Goal: Task Accomplishment & Management: Manage account settings

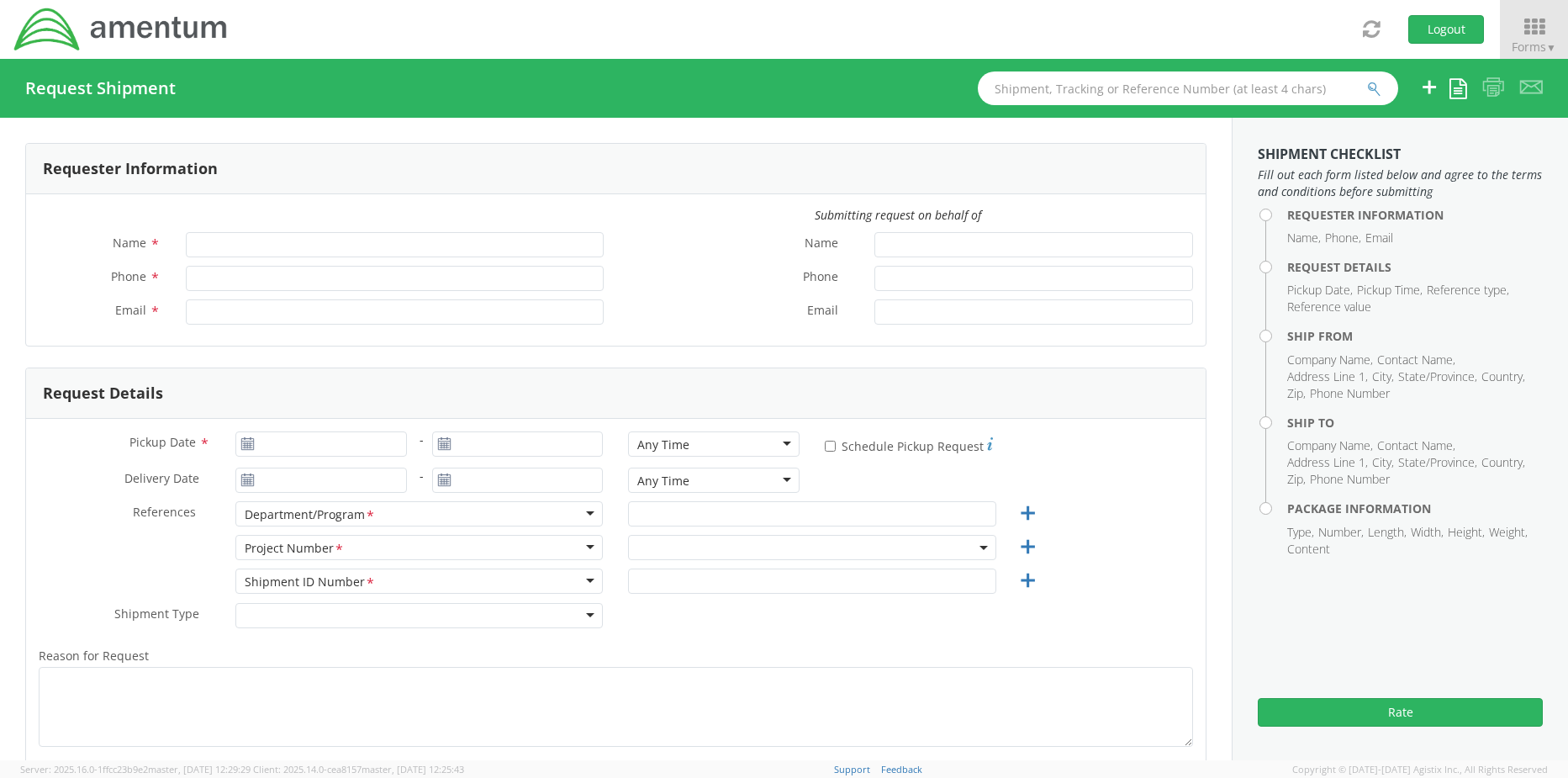
type input "[PERSON_NAME]"
type input "[PHONE_NUMBER]"
type input "[PERSON_NAME][EMAIL_ADDRESS][PERSON_NAME][DOMAIN_NAME]"
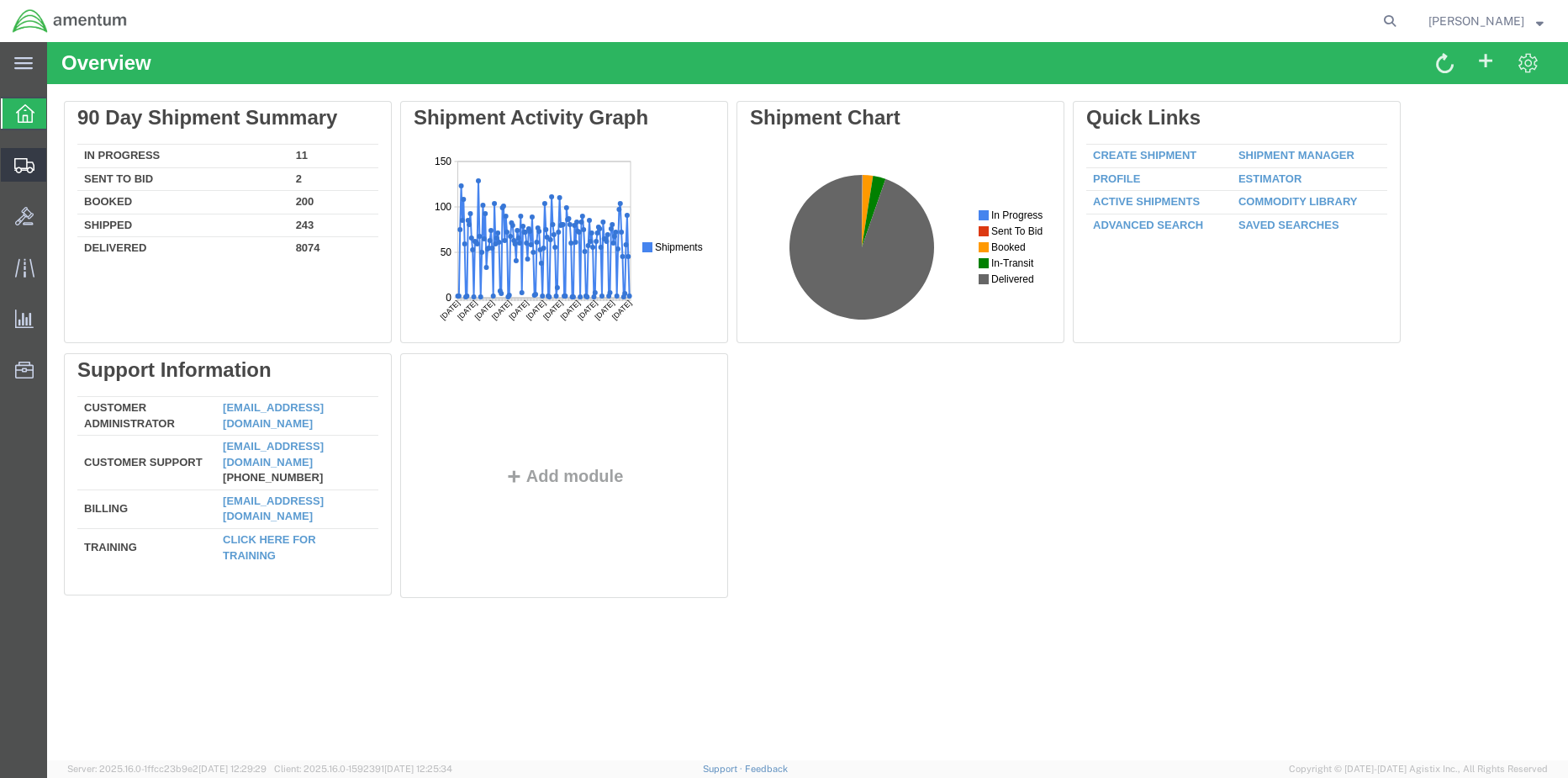
click at [0, 0] on span "Shipment Manager" at bounding box center [0, 0] width 0 height 0
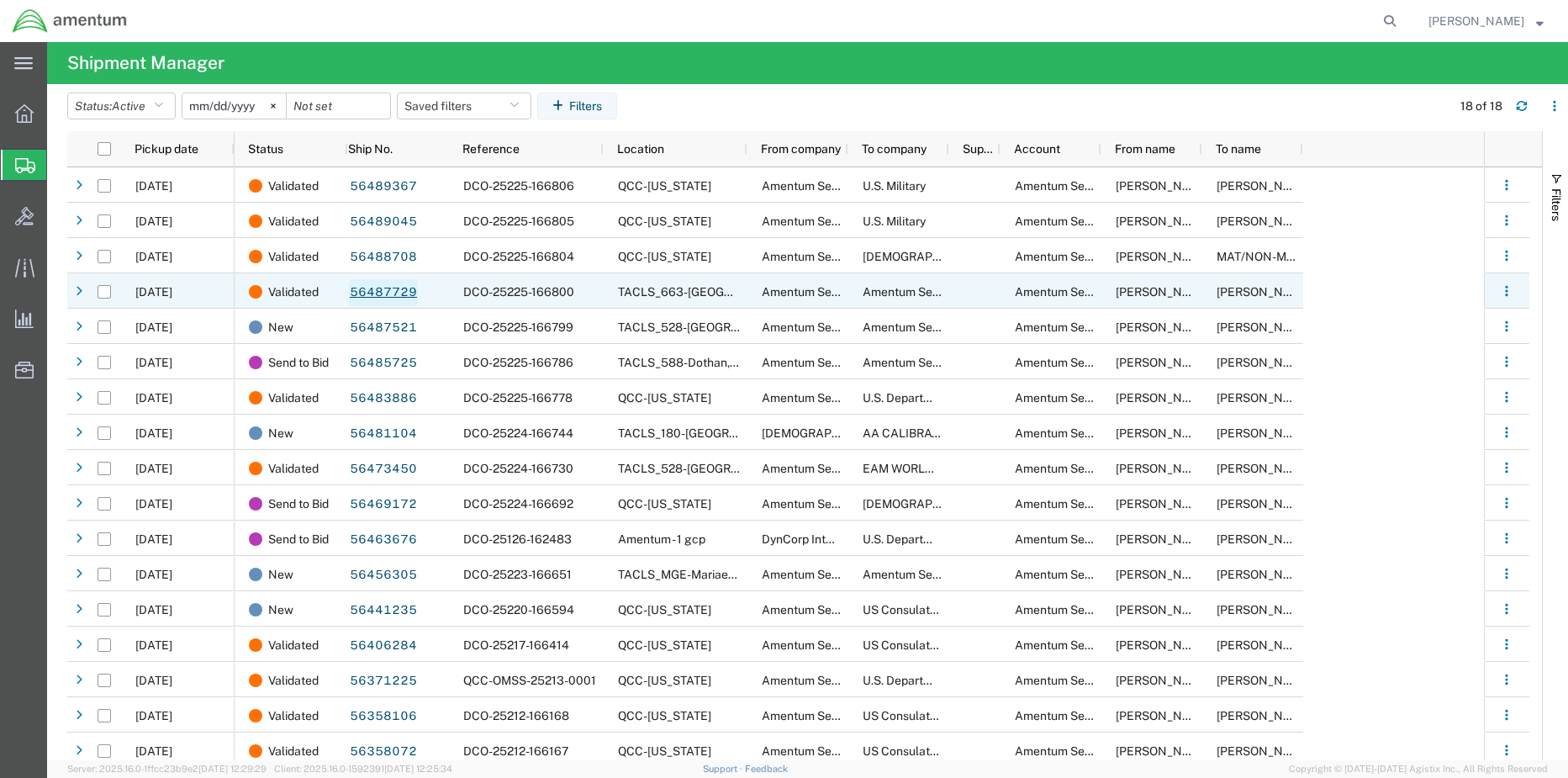
click at [394, 294] on link "56487729" at bounding box center [383, 292] width 69 height 27
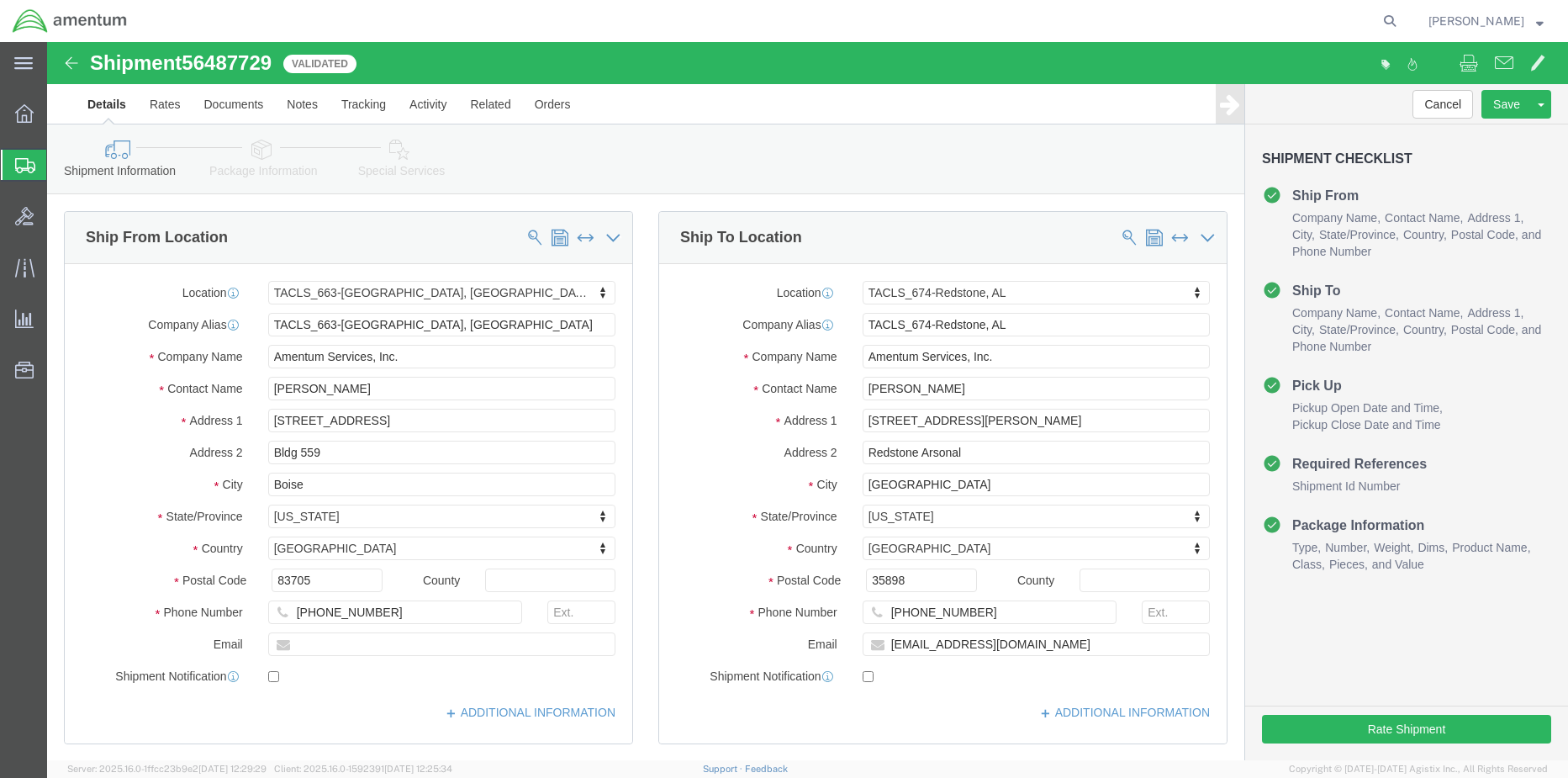
select select "42730"
select select "42736"
click icon
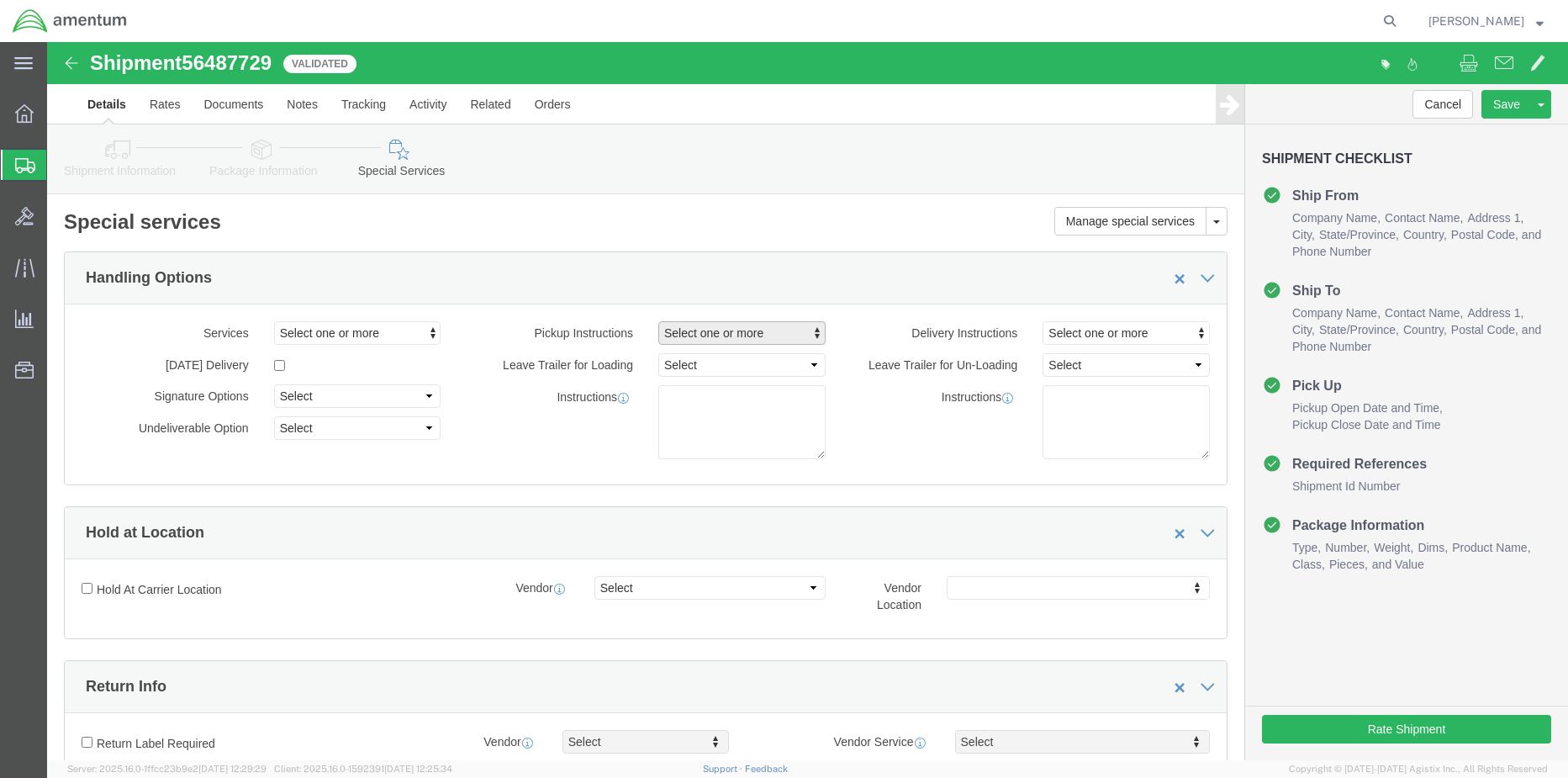
click span "Select one or more"
click link "Lift Gate"
select select "PICKUP_LIFT_GATE"
click span "Select one or more"
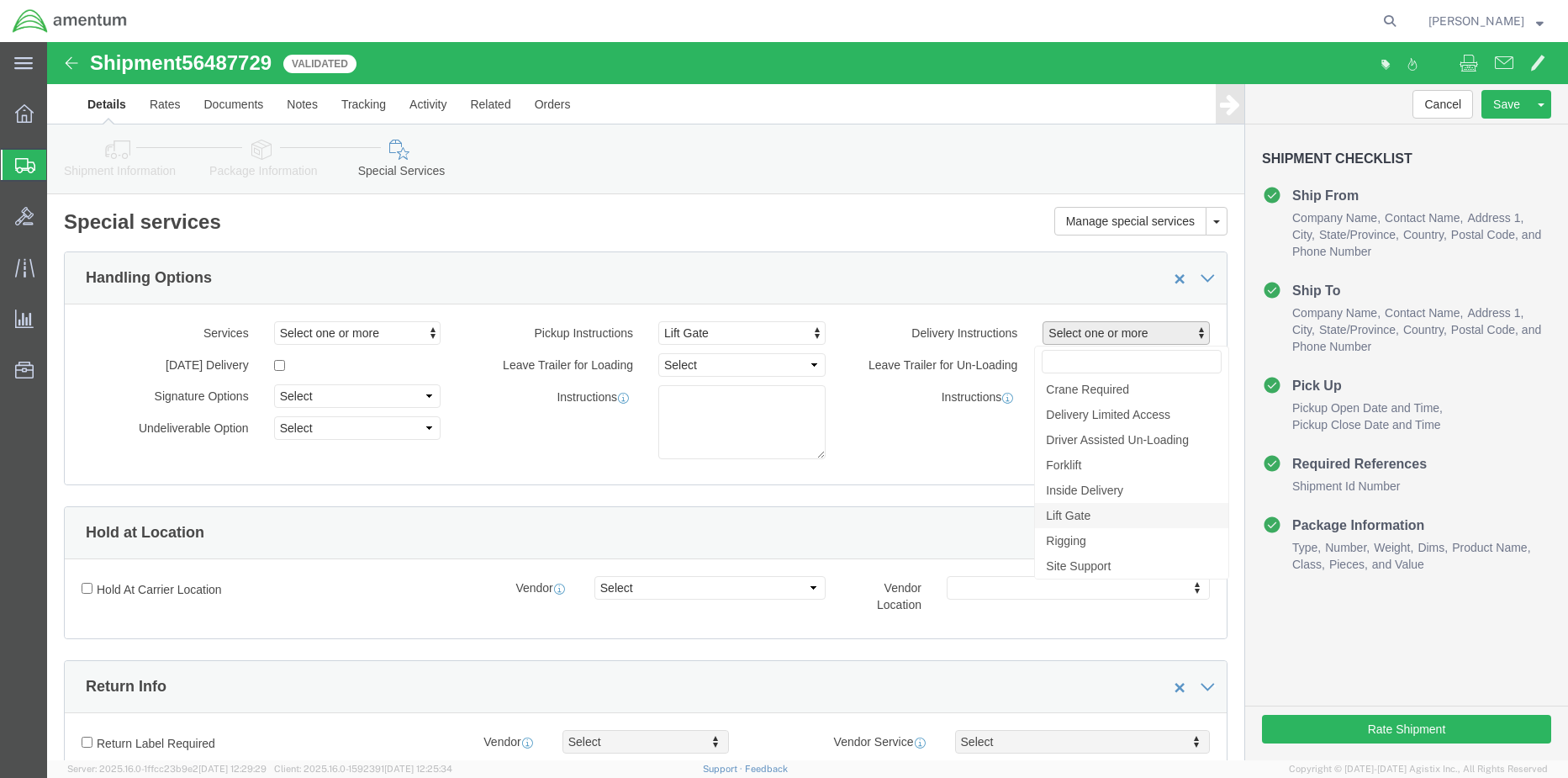
click link "Lift Gate"
select select "DELIVERY_LIFT_GATE"
click button "Rate Shipment"
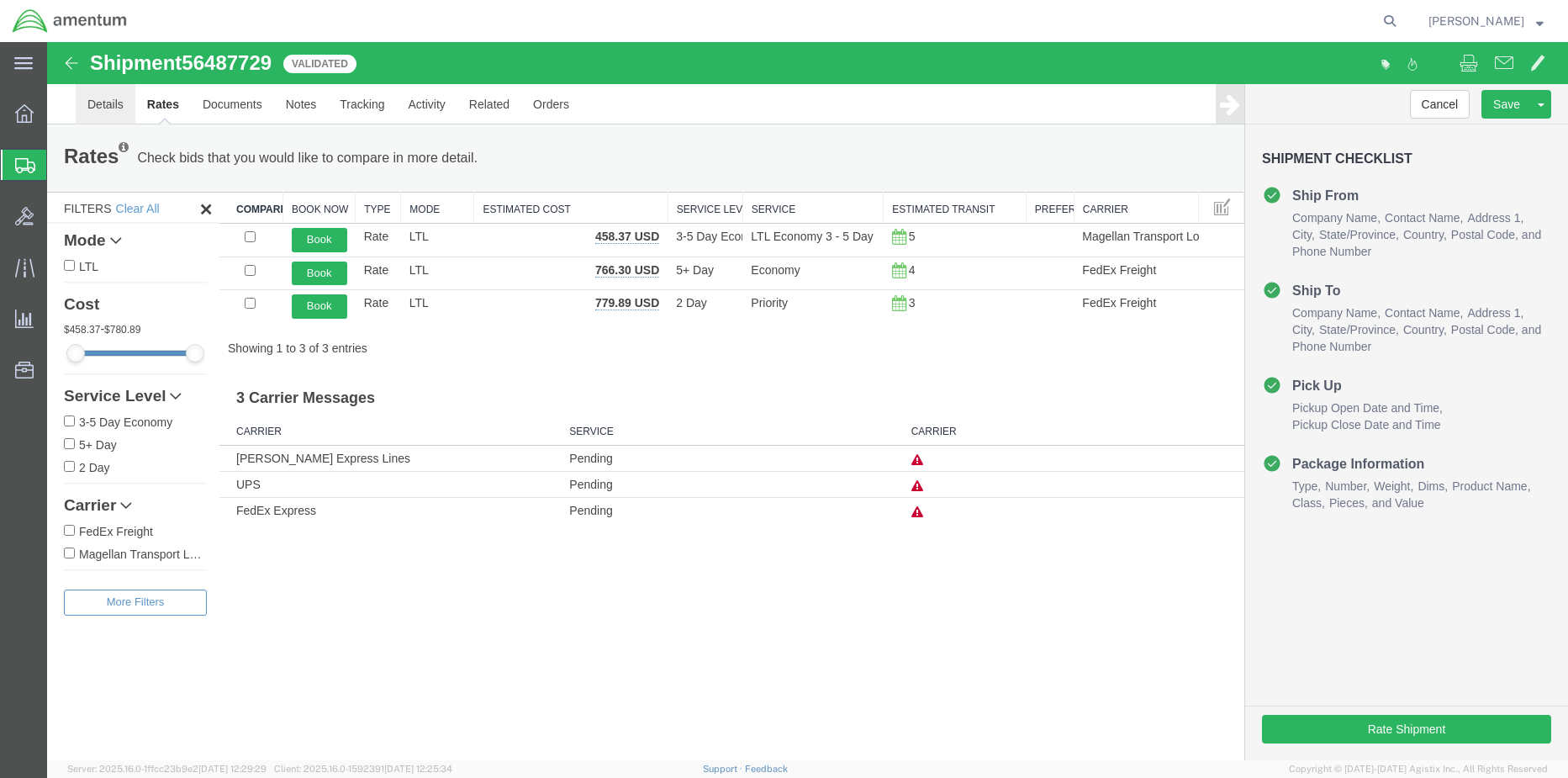
click at [103, 109] on link "Details" at bounding box center [105, 104] width 59 height 41
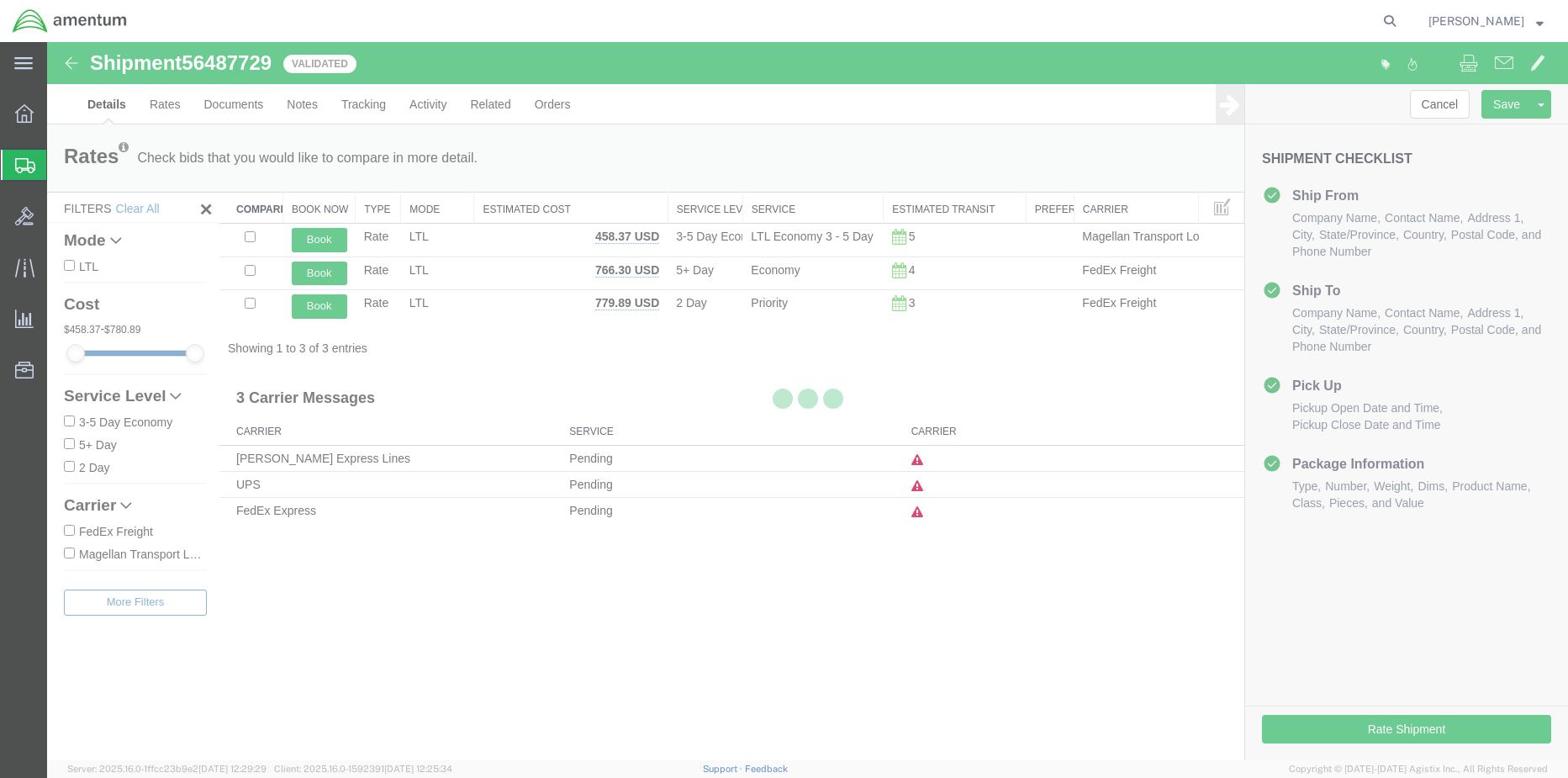
select select "42730"
select select "42736"
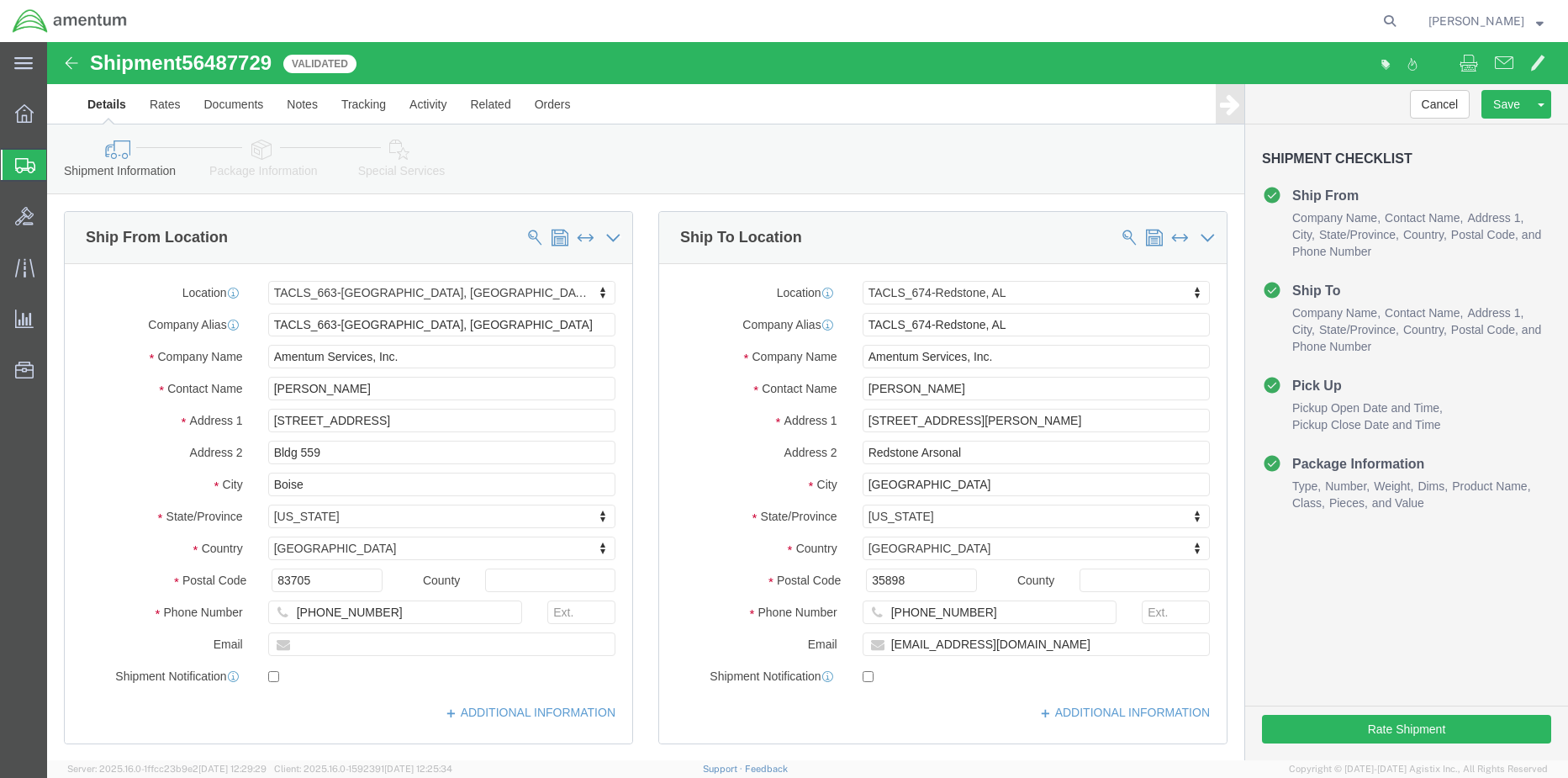
click link "Package Information"
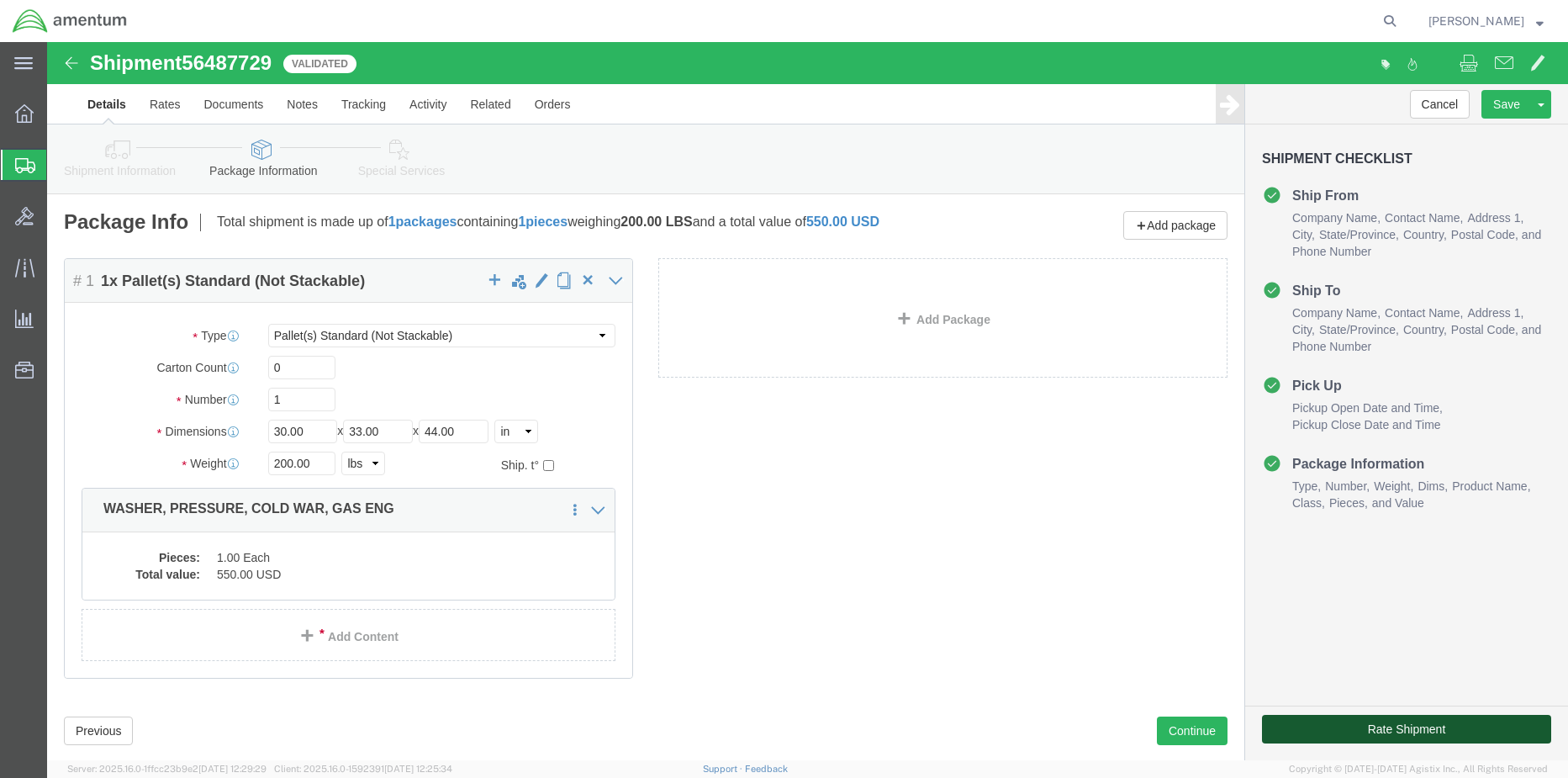
click button "Rate Shipment"
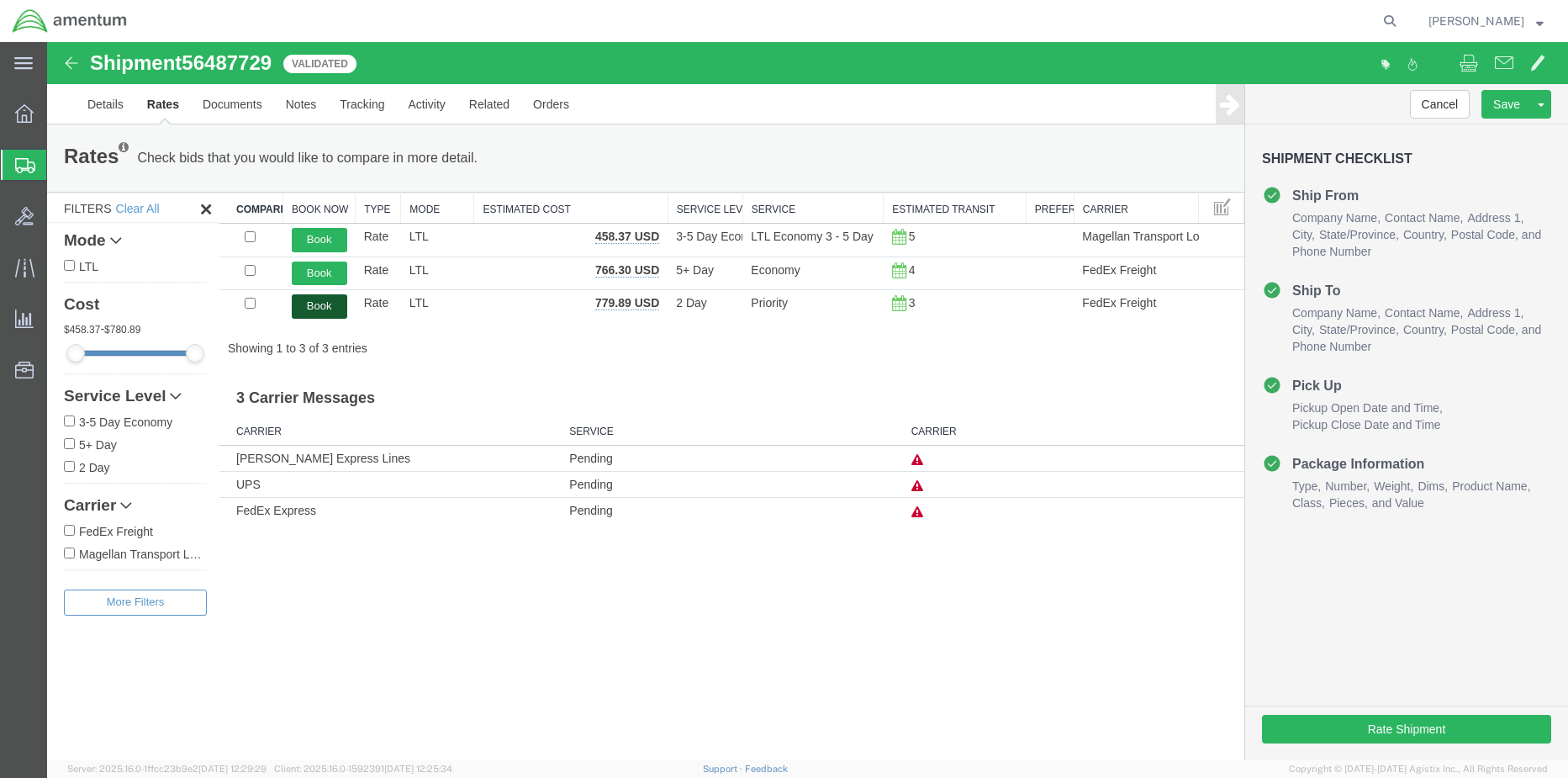
click at [315, 300] on button "Book" at bounding box center [319, 306] width 55 height 25
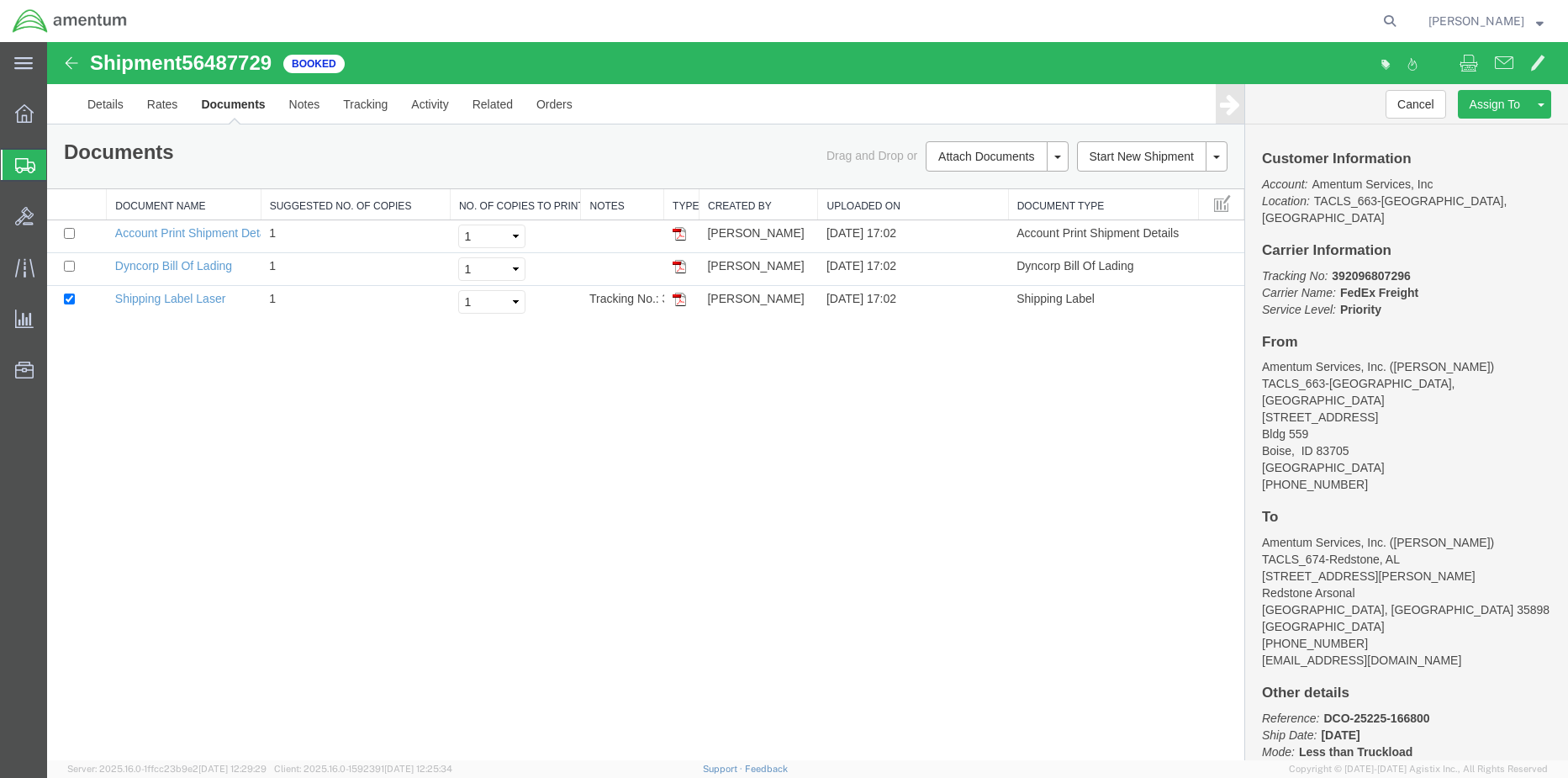
drag, startPoint x: 681, startPoint y: 297, endPoint x: 1474, endPoint y: 468, distance: 811.2
click at [681, 300] on img at bounding box center [680, 299] width 14 height 14
drag, startPoint x: 675, startPoint y: 268, endPoint x: 692, endPoint y: 387, distance: 120.2
click at [676, 268] on img at bounding box center [680, 266] width 14 height 14
click at [97, 103] on link "Details" at bounding box center [105, 104] width 59 height 41
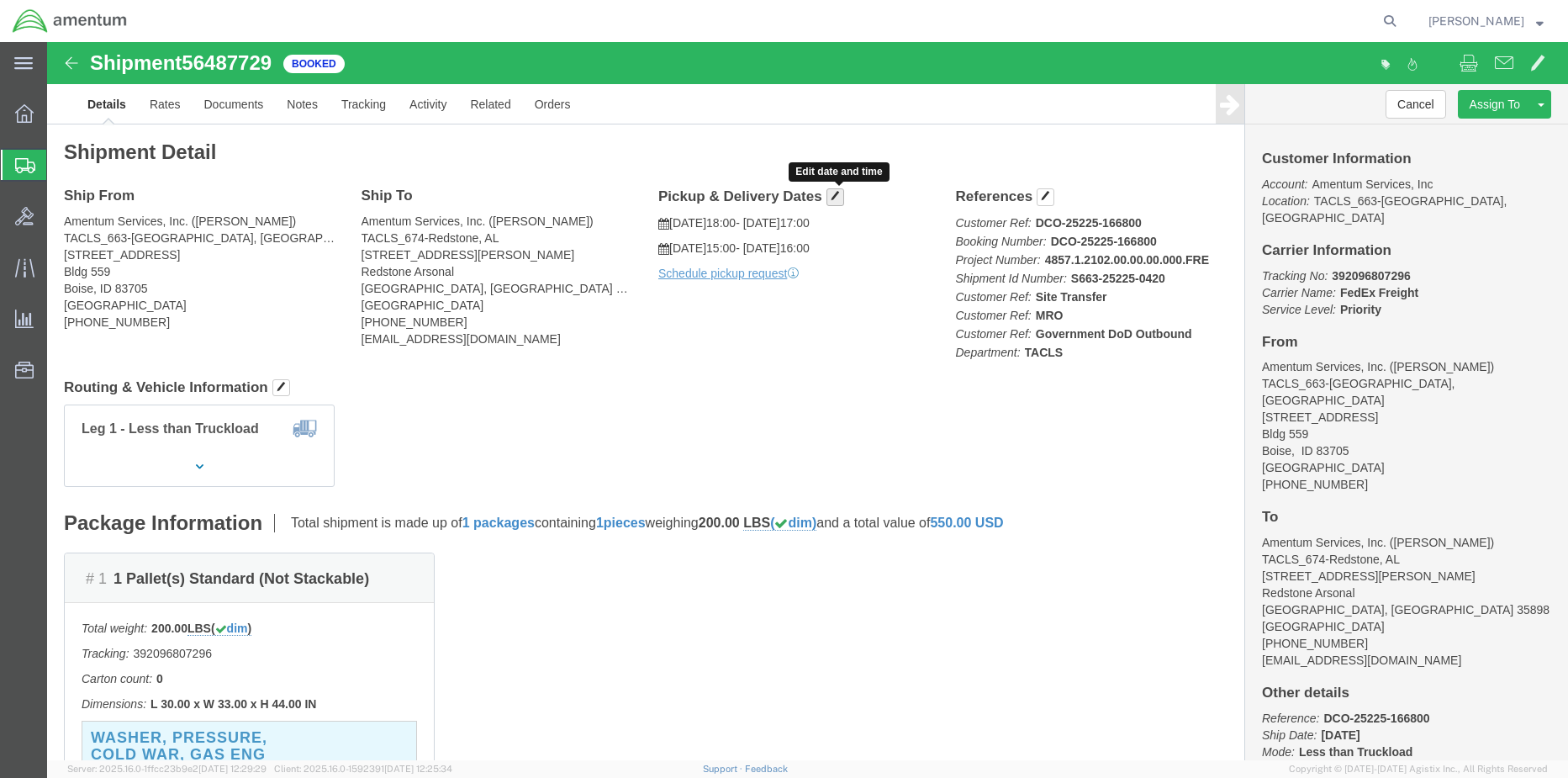
click span "button"
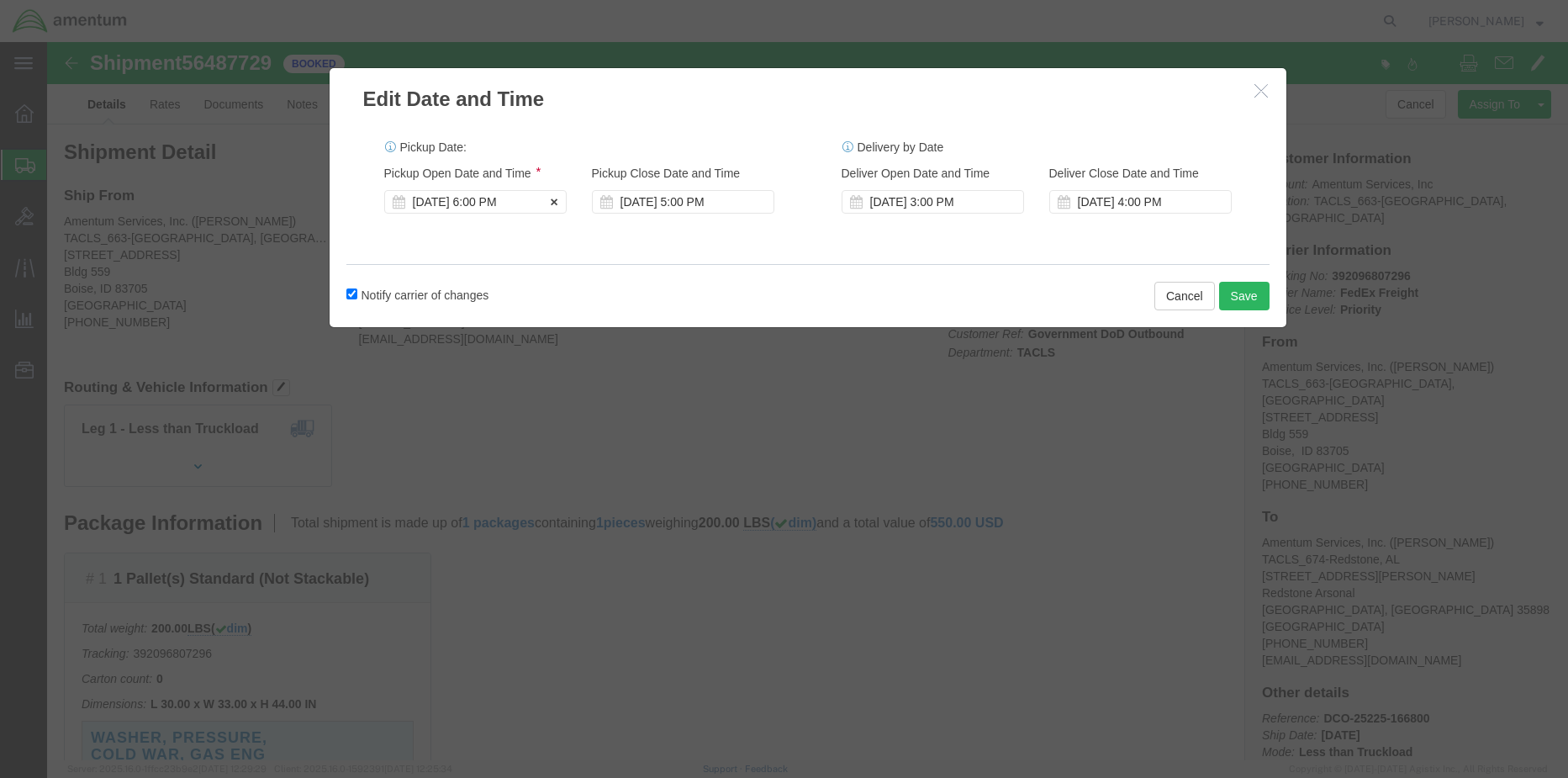
click div "Aug 13 2025 6:00 PM"
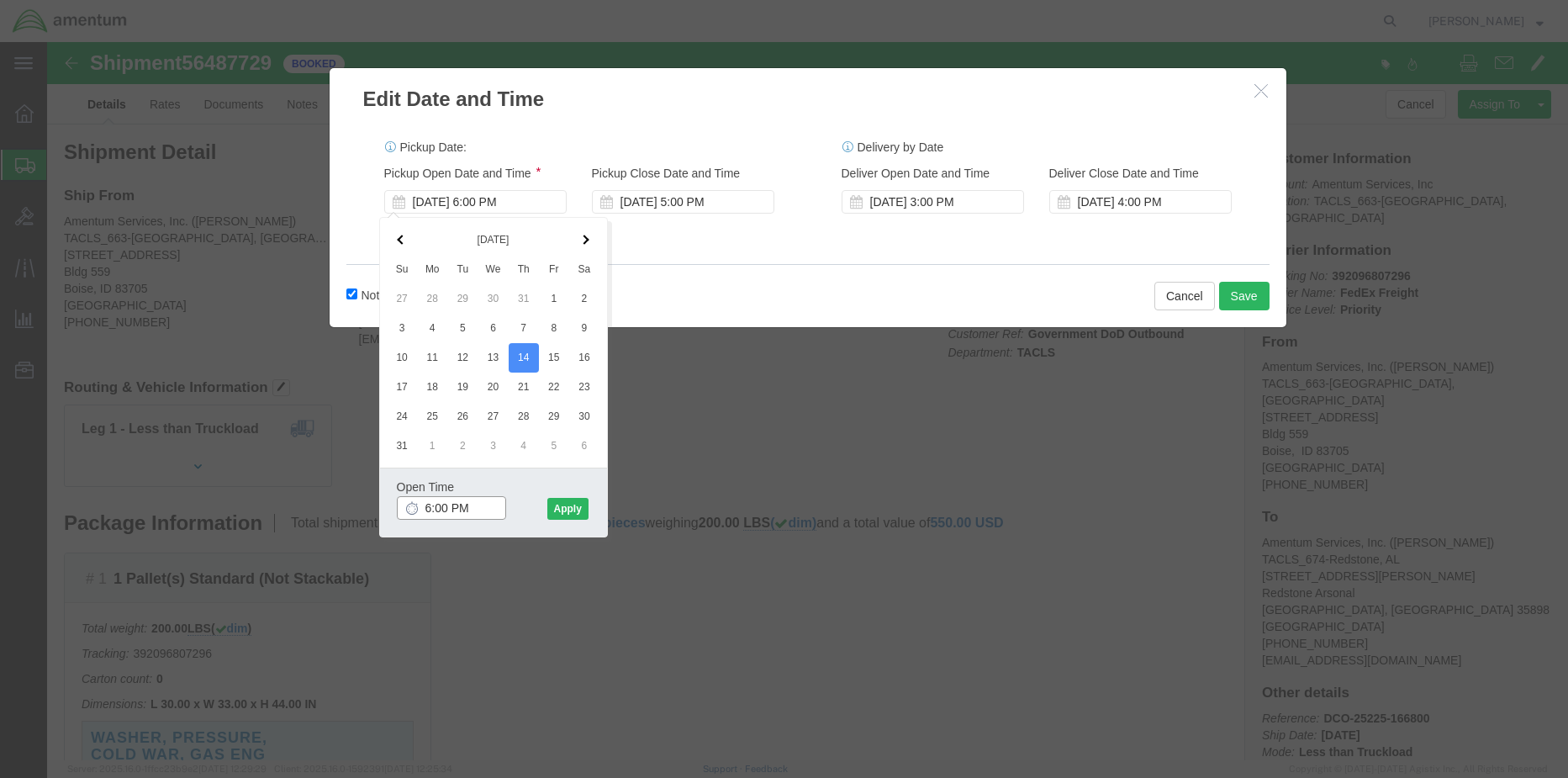
drag, startPoint x: 441, startPoint y: 468, endPoint x: 351, endPoint y: 468, distance: 90.0
click input "6:00 PM"
type input "M"
type input "12:00 PM"
click button "Apply"
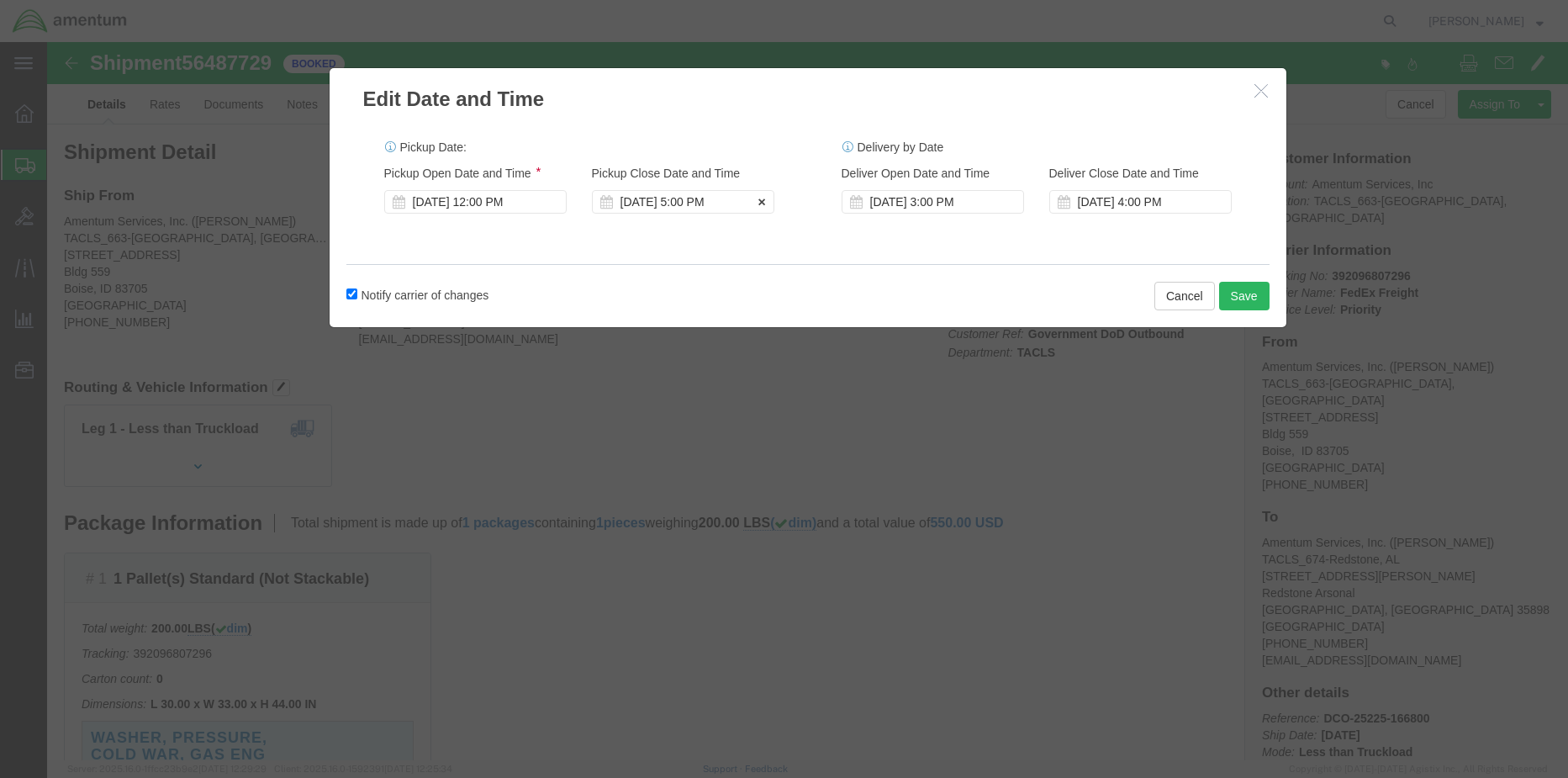
click div "Aug 14 2025 5:00 PM"
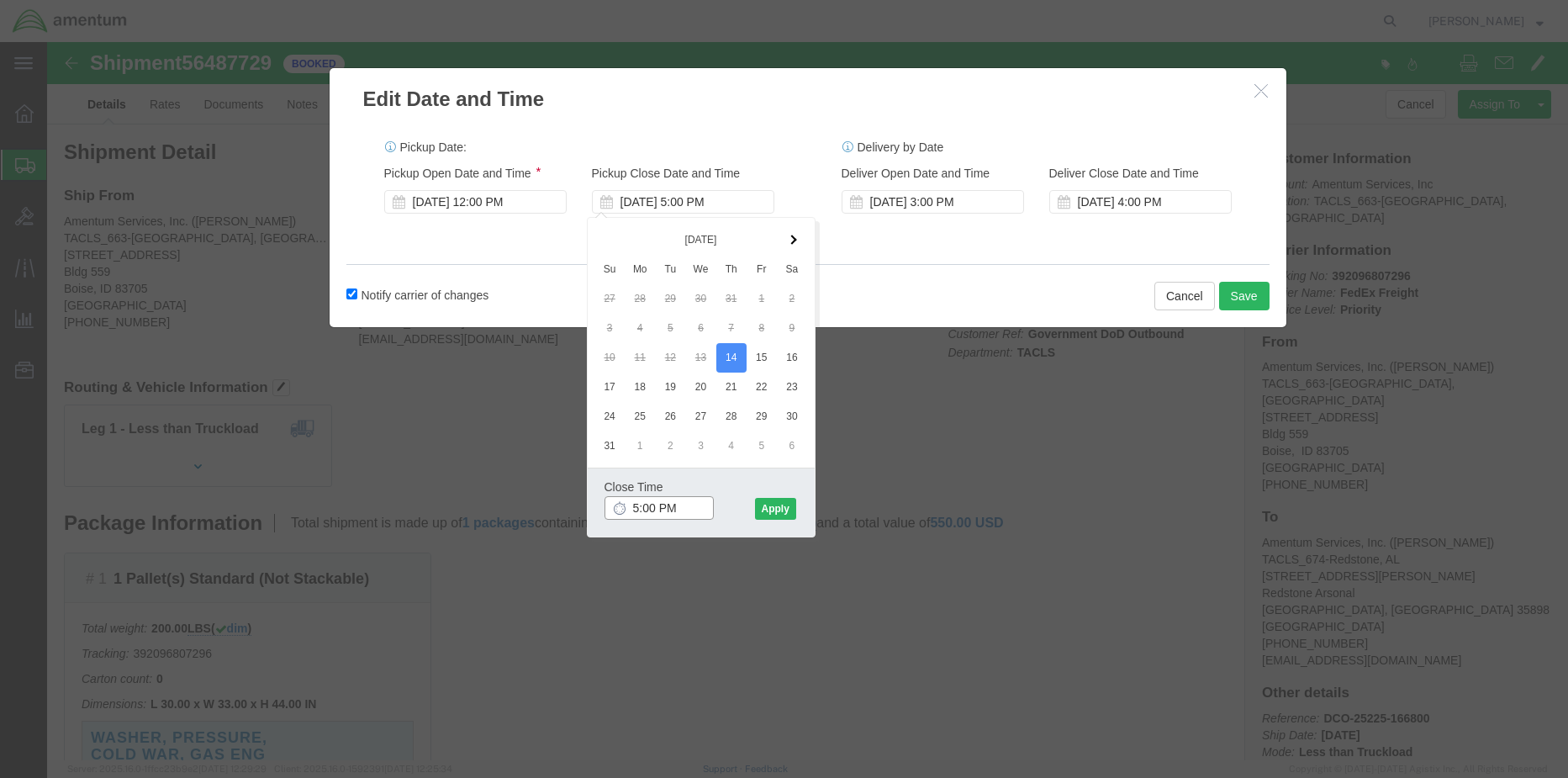
drag, startPoint x: 642, startPoint y: 466, endPoint x: 547, endPoint y: 465, distance: 95.0
click div "Close Time 5:00 PM Aug 14 2025 5:00 PM - Aug 14 2025 5:00 PM Cancel Apply"
type input "1"
type input "4:00 PM"
click button "Apply"
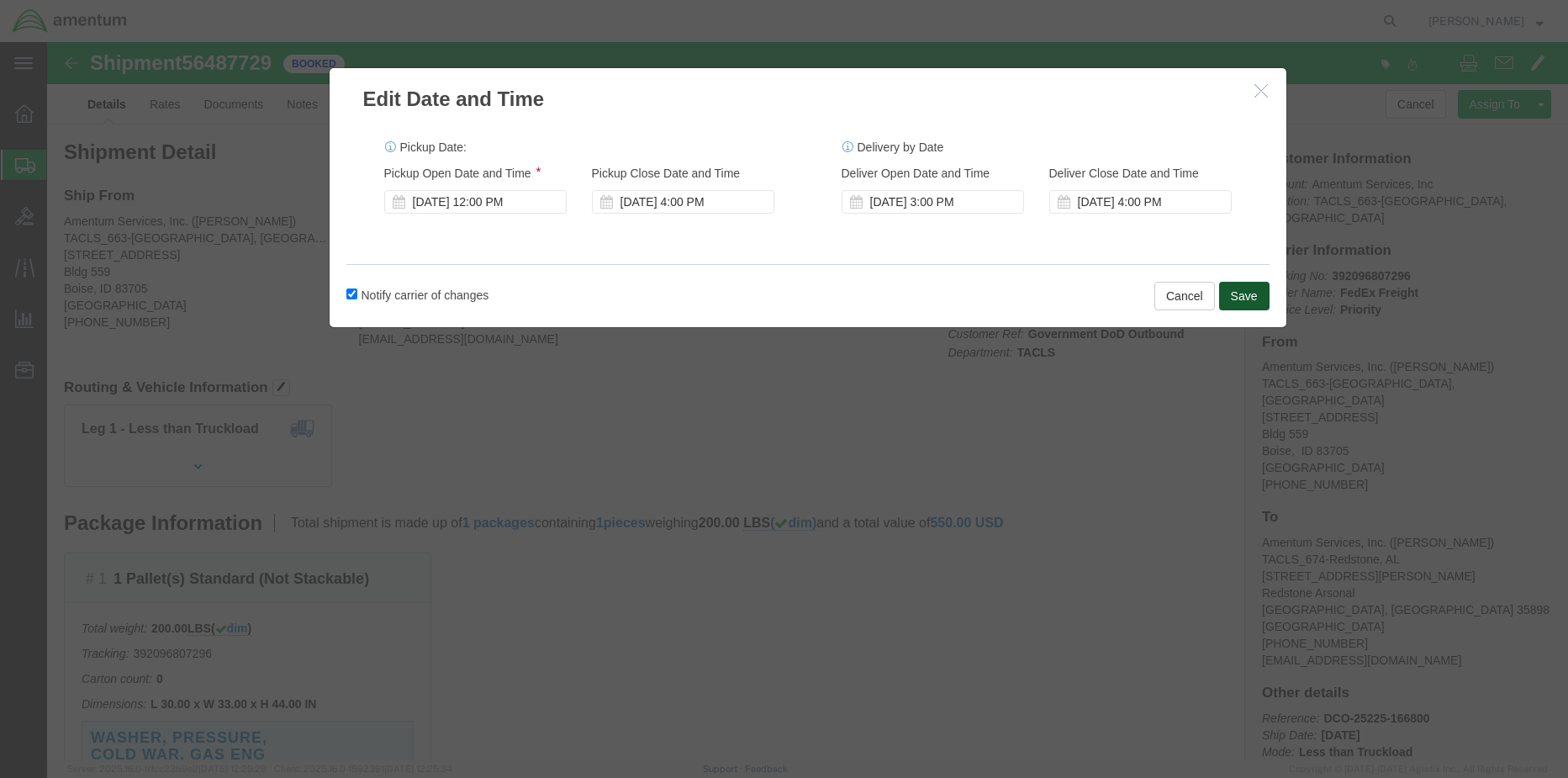
drag, startPoint x: 1190, startPoint y: 259, endPoint x: 1183, endPoint y: 246, distance: 14.8
click button "Save"
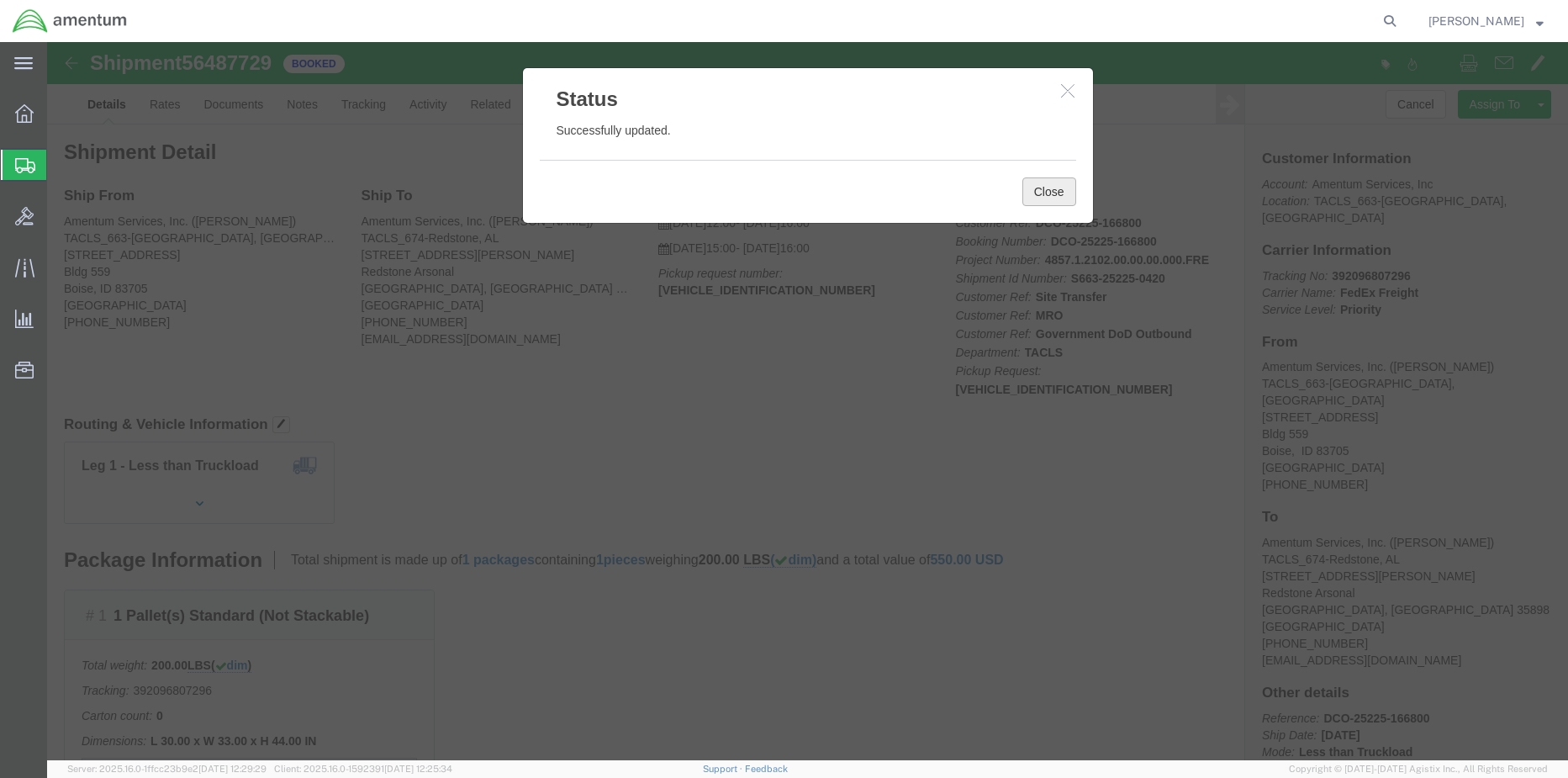
click button "Close"
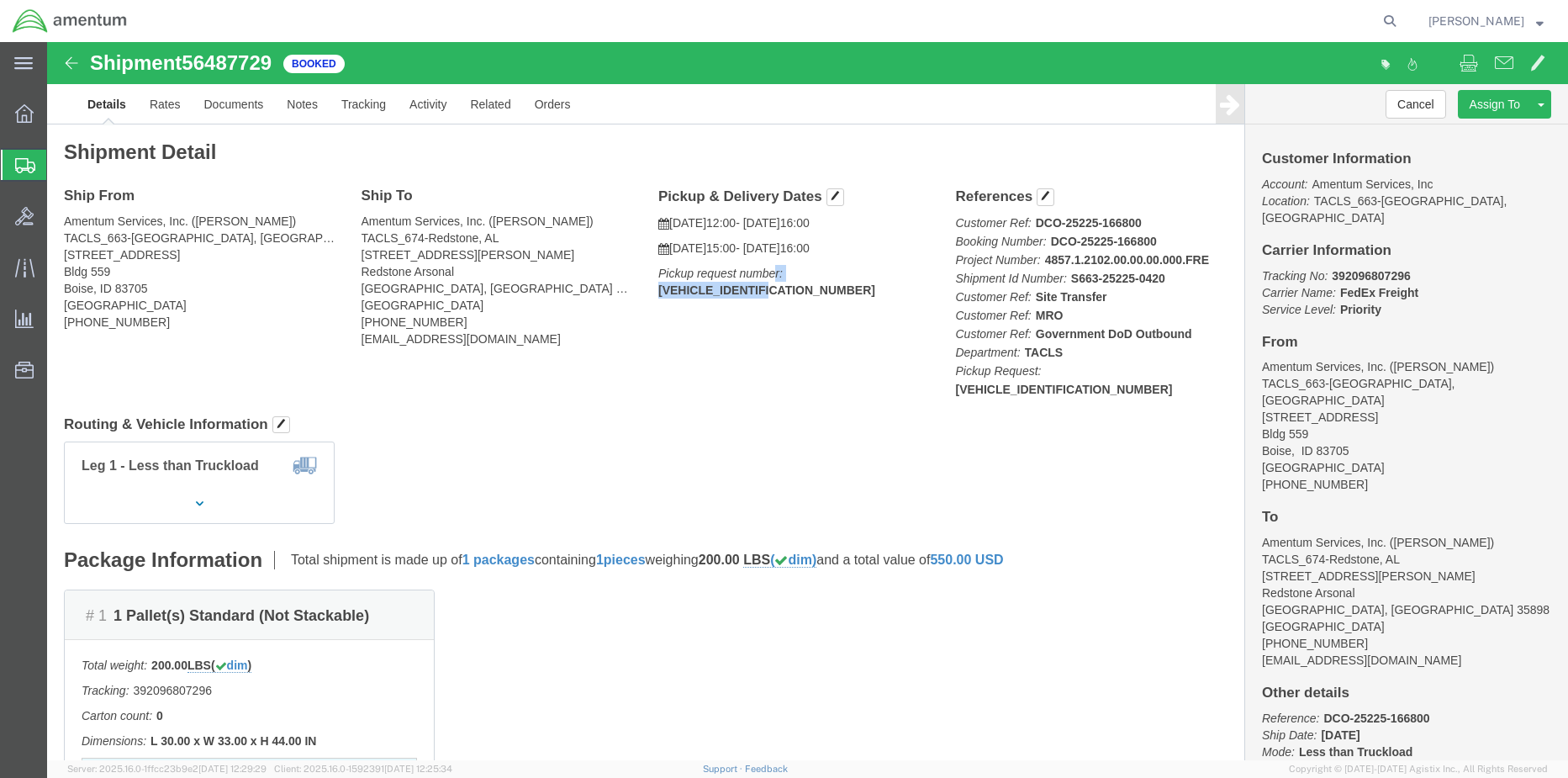
drag, startPoint x: 874, startPoint y: 231, endPoint x: 721, endPoint y: 241, distance: 153.3
click div "Pickup & Delivery Dates 08/14/2025 12:00 - 08/14/2025 16:00 08/28/2025 15:00 - …"
drag, startPoint x: 721, startPoint y: 241, endPoint x: 763, endPoint y: 238, distance: 42.1
click b "20250813BSE480337"
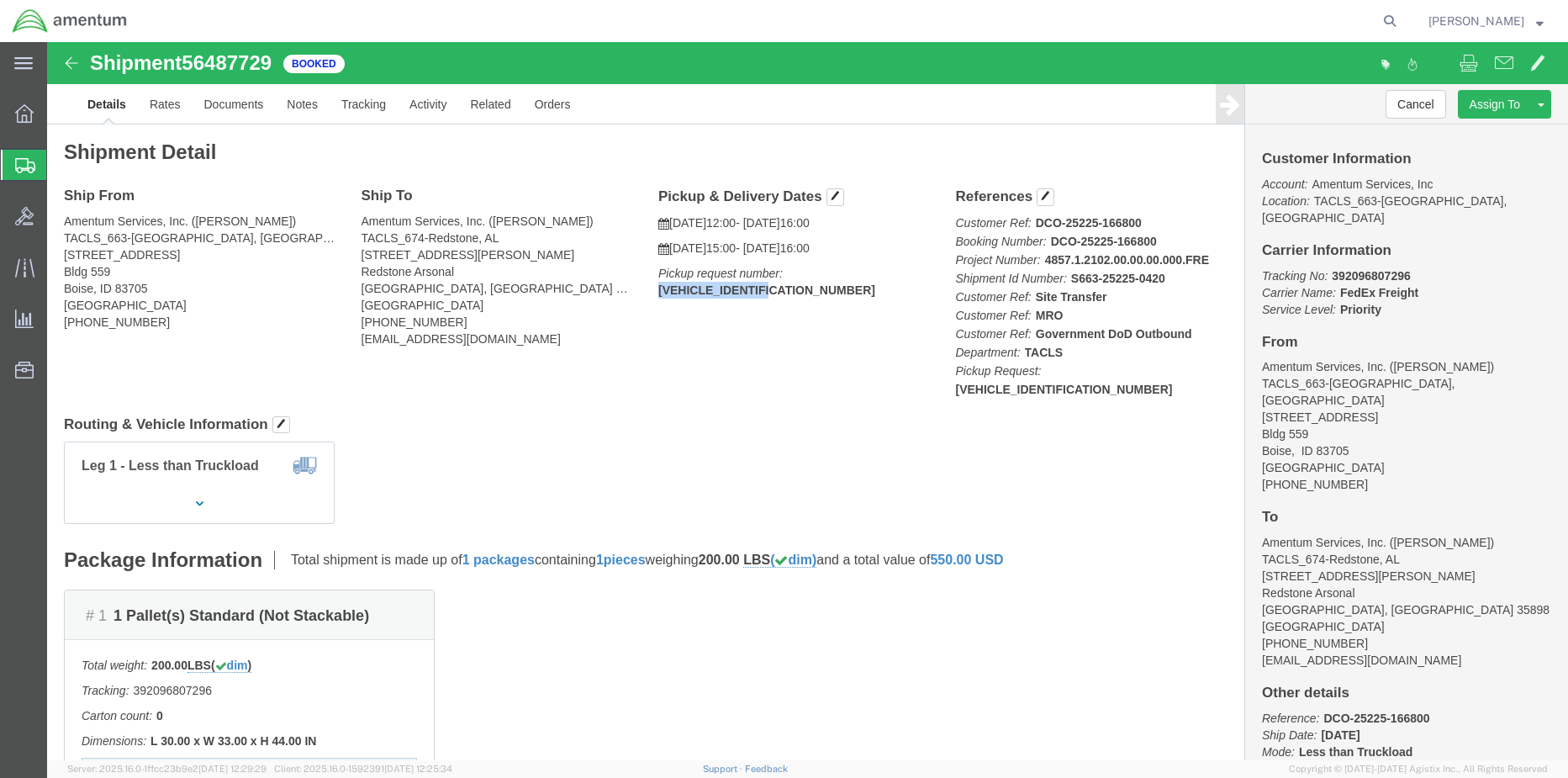
click b "20250813BSE480337"
